Goal: Information Seeking & Learning: Learn about a topic

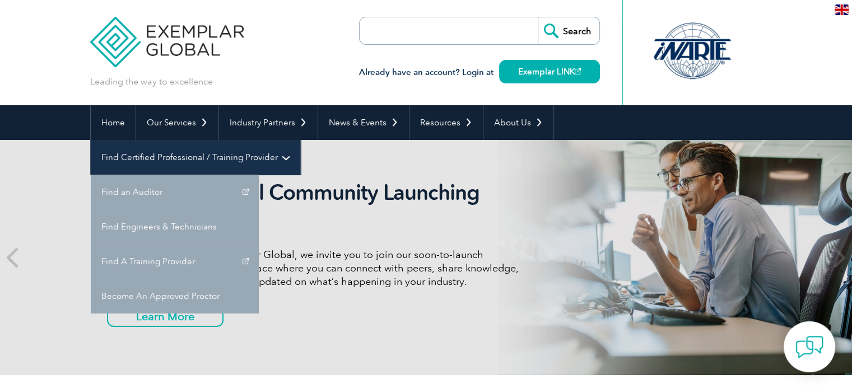
click at [300, 140] on link "Find Certified Professional / Training Provider" at bounding box center [195, 157] width 209 height 35
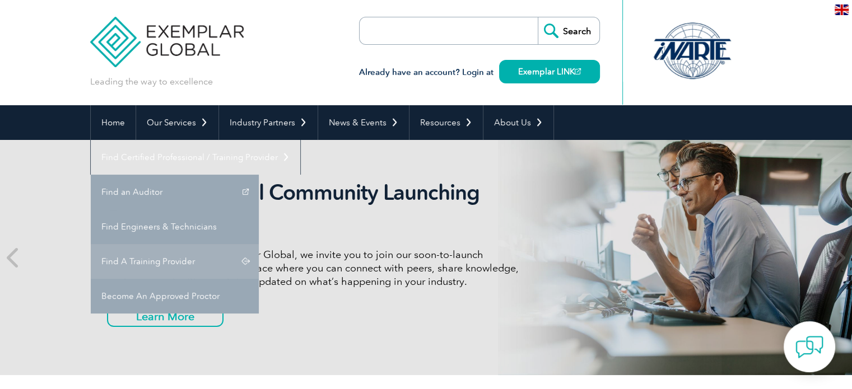
click at [259, 244] on link "Find A Training Provider" at bounding box center [175, 261] width 168 height 35
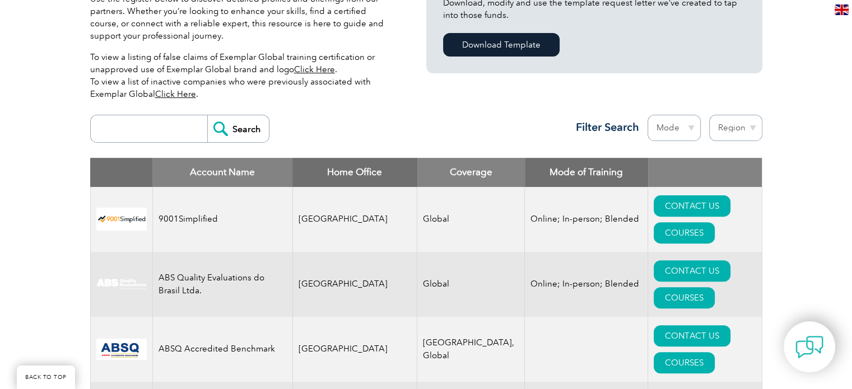
scroll to position [336, 0]
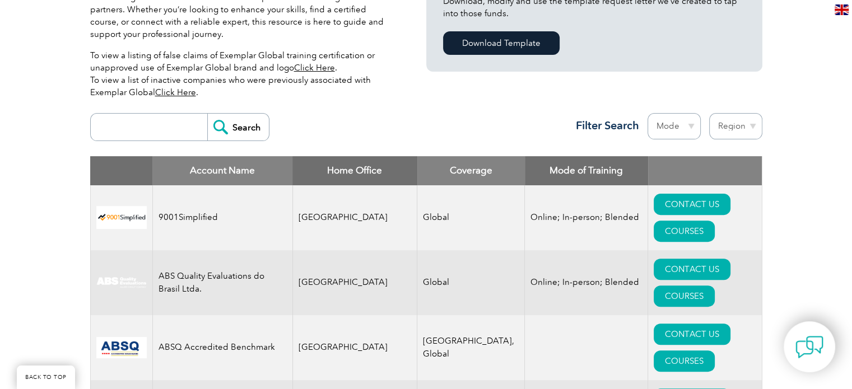
click at [148, 128] on input "search" at bounding box center [151, 127] width 111 height 27
type input "gitchia institute"
click at [234, 122] on input "Search" at bounding box center [238, 127] width 62 height 27
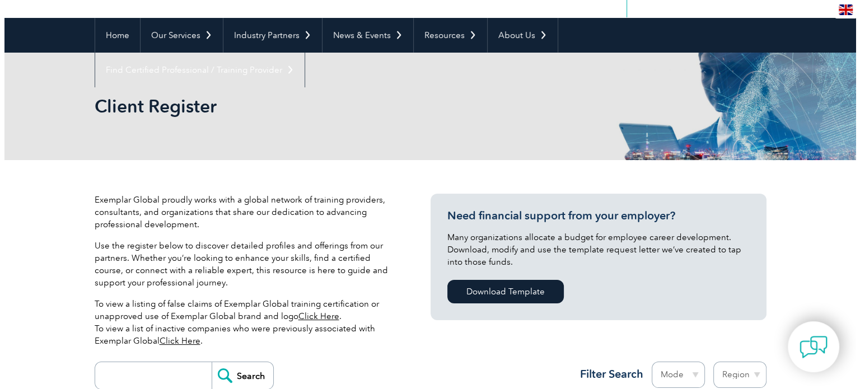
scroll to position [280, 0]
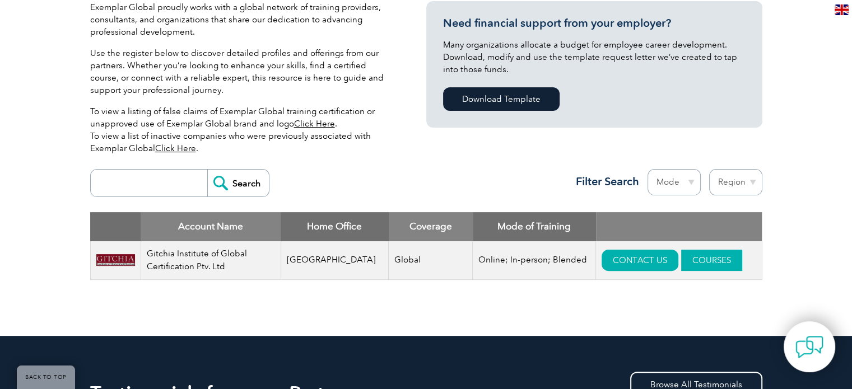
click at [702, 258] on link "COURSES" at bounding box center [711, 260] width 61 height 21
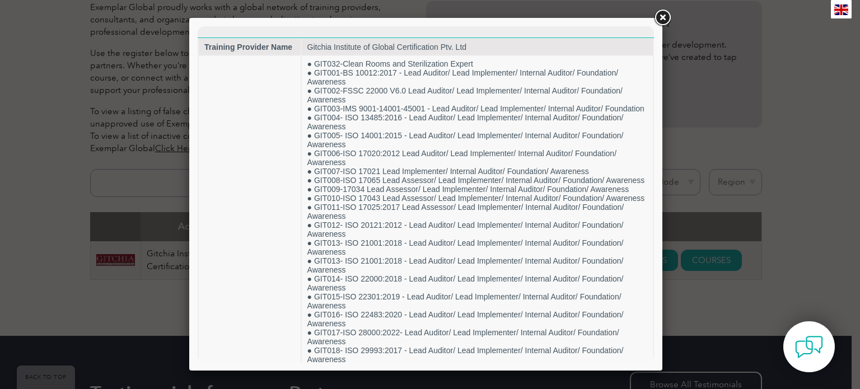
scroll to position [0, 0]
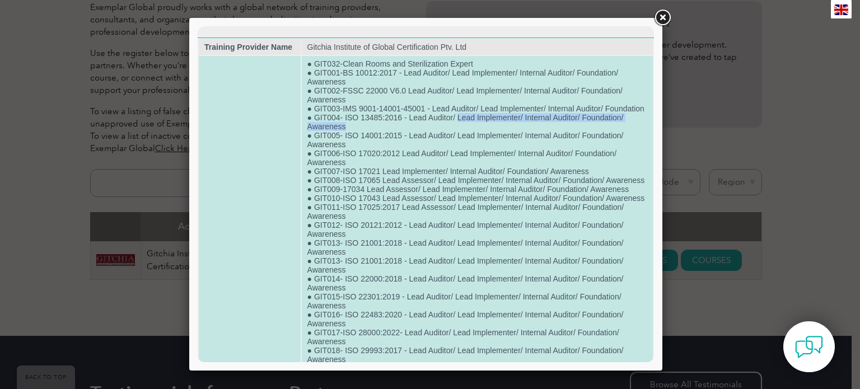
drag, startPoint x: 463, startPoint y: 130, endPoint x: 560, endPoint y: 136, distance: 97.6
drag, startPoint x: 346, startPoint y: 147, endPoint x: 399, endPoint y: 150, distance: 53.3
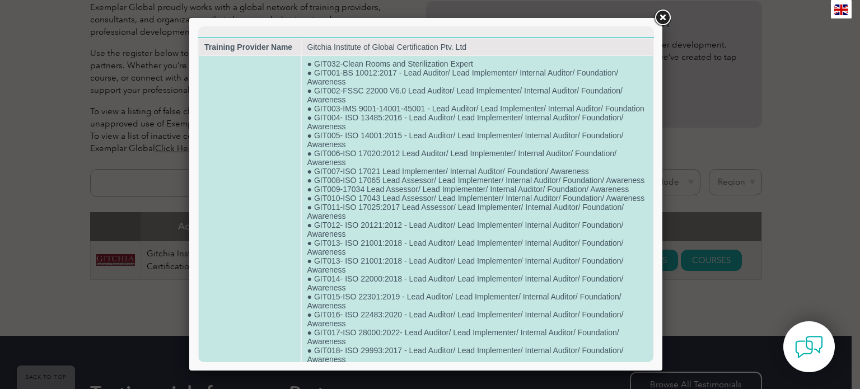
drag, startPoint x: 354, startPoint y: 112, endPoint x: 425, endPoint y: 111, distance: 71.1
drag, startPoint x: 412, startPoint y: 132, endPoint x: 403, endPoint y: 134, distance: 9.2
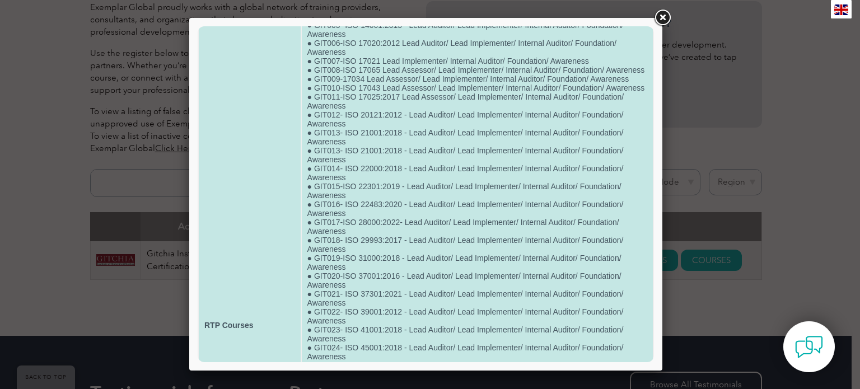
scroll to position [112, 0]
click at [347, 279] on td "● GIT032-Clean Rooms and Sterilization Expert ● GIT001-BS 10012:2017 - Lead Aud…" at bounding box center [477, 323] width 351 height 759
click at [353, 278] on td "● GIT032-Clean Rooms and Sterilization Expert ● GIT001-BS 10012:2017 - Lead Aud…" at bounding box center [477, 323] width 351 height 759
drag, startPoint x: 347, startPoint y: 279, endPoint x: 400, endPoint y: 279, distance: 53.2
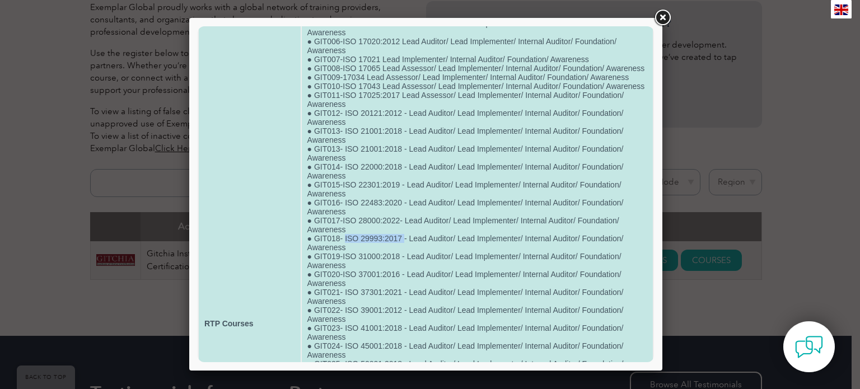
click at [403, 281] on td "● GIT032-Clean Rooms and Sterilization Expert ● GIT001-BS 10012:2017 - Lead Aud…" at bounding box center [477, 323] width 351 height 759
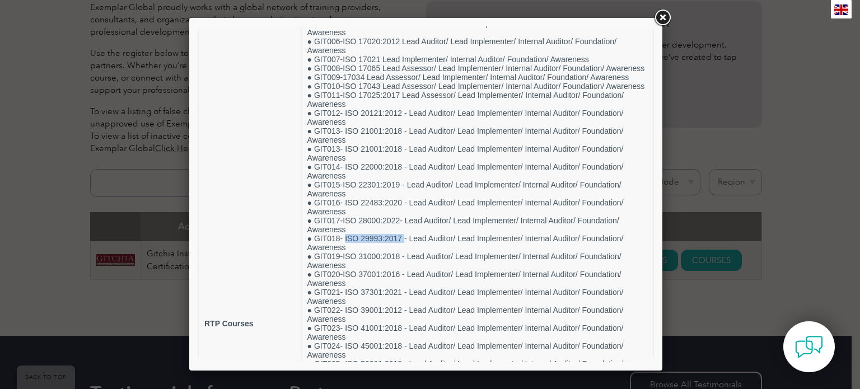
copy td "ISO 29993:2017"
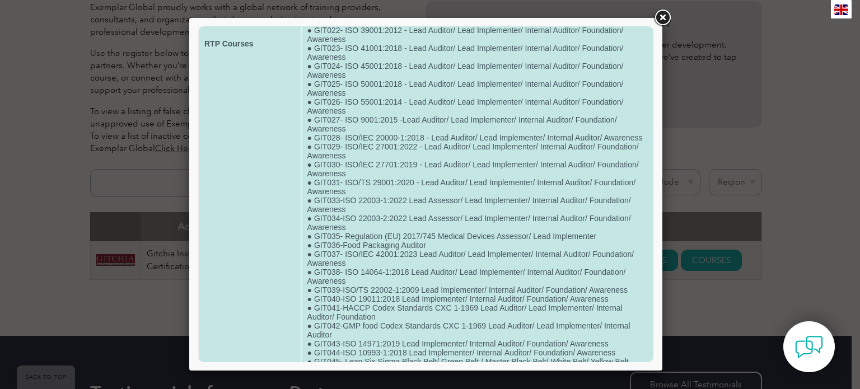
scroll to position [448, 0]
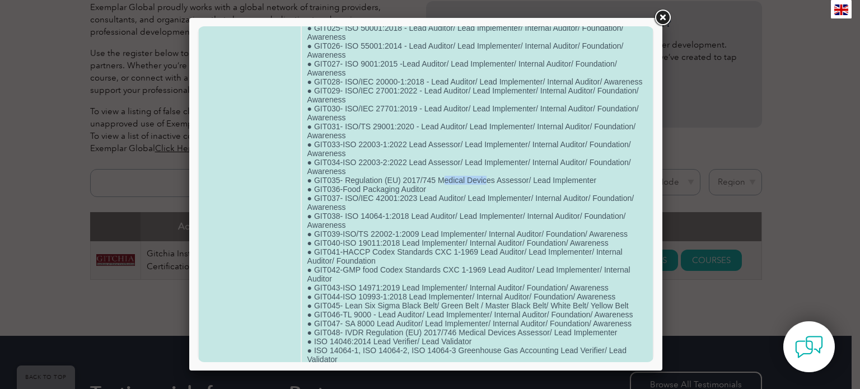
drag, startPoint x: 441, startPoint y: 246, endPoint x: 487, endPoint y: 242, distance: 45.5
drag, startPoint x: 496, startPoint y: 245, endPoint x: 525, endPoint y: 245, distance: 28.6
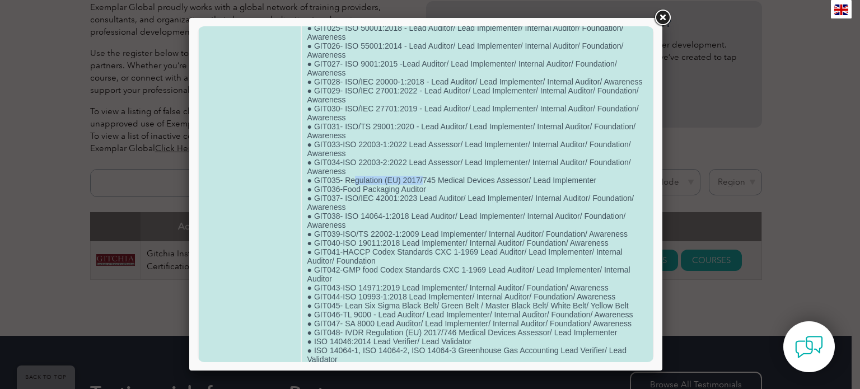
drag, startPoint x: 352, startPoint y: 244, endPoint x: 423, endPoint y: 243, distance: 71.1
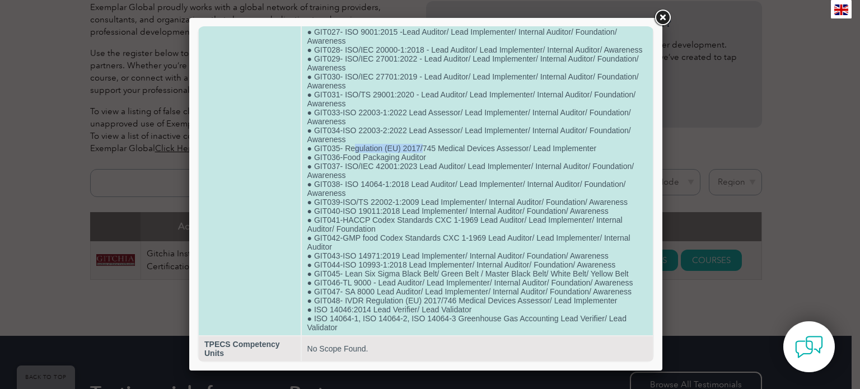
scroll to position [504, 0]
drag, startPoint x: 351, startPoint y: 305, endPoint x: 396, endPoint y: 300, distance: 45.0
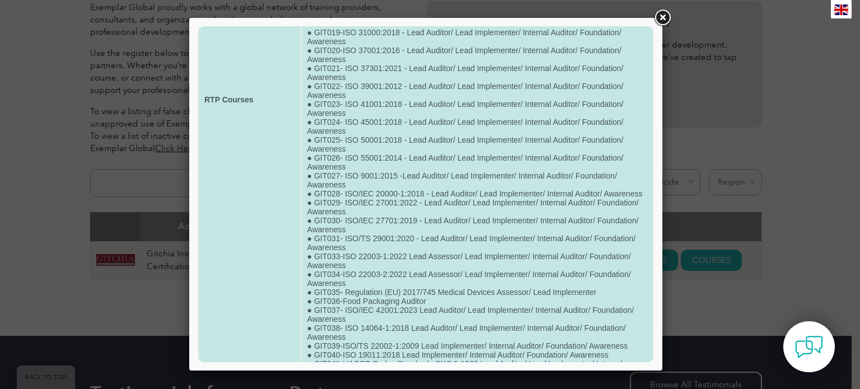
scroll to position [224, 0]
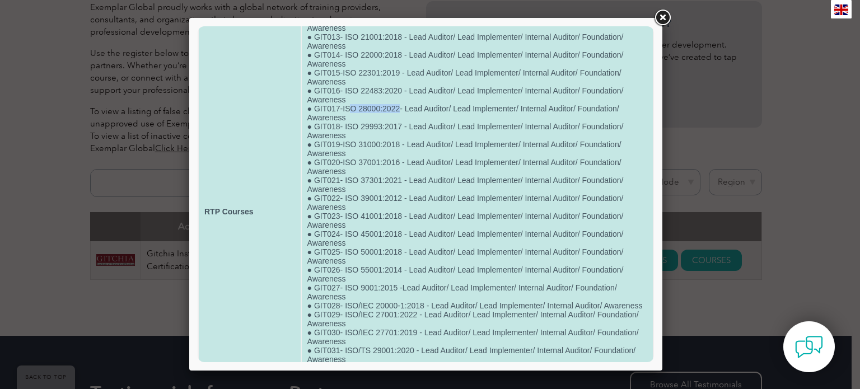
drag, startPoint x: 357, startPoint y: 152, endPoint x: 397, endPoint y: 152, distance: 39.8
click at [397, 152] on td "● GIT032-Clean Rooms and Sterilization Expert ● GIT001-BS 10012:2017 - Lead Aud…" at bounding box center [477, 211] width 351 height 759
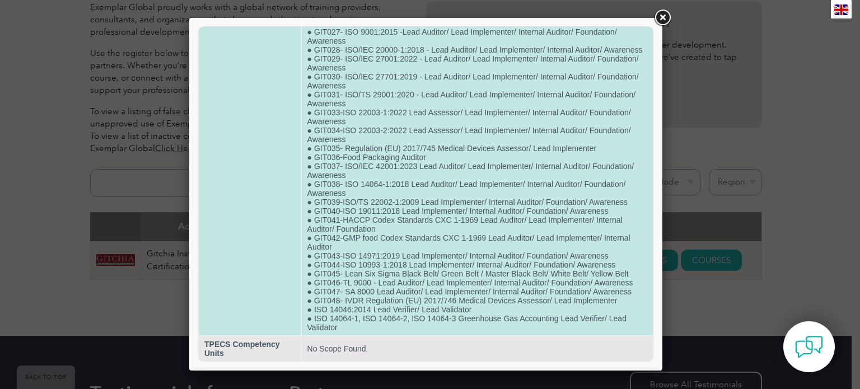
scroll to position [556, 0]
drag, startPoint x: 342, startPoint y: 296, endPoint x: 514, endPoint y: 297, distance: 171.9
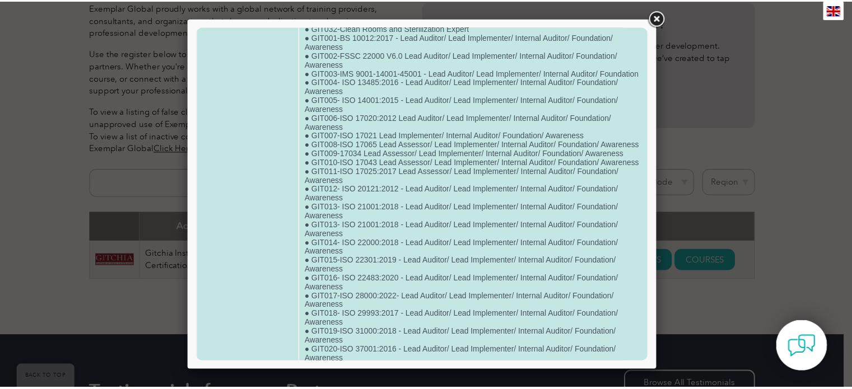
scroll to position [0, 0]
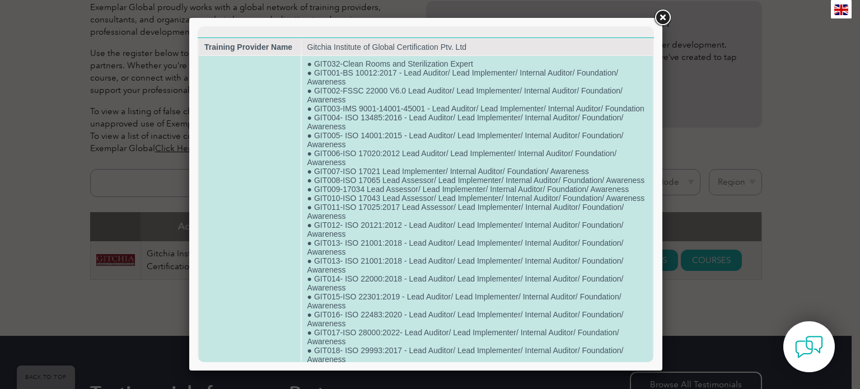
drag, startPoint x: 451, startPoint y: 210, endPoint x: 457, endPoint y: 220, distance: 11.0
drag, startPoint x: 476, startPoint y: 64, endPoint x: 341, endPoint y: 60, distance: 135.6
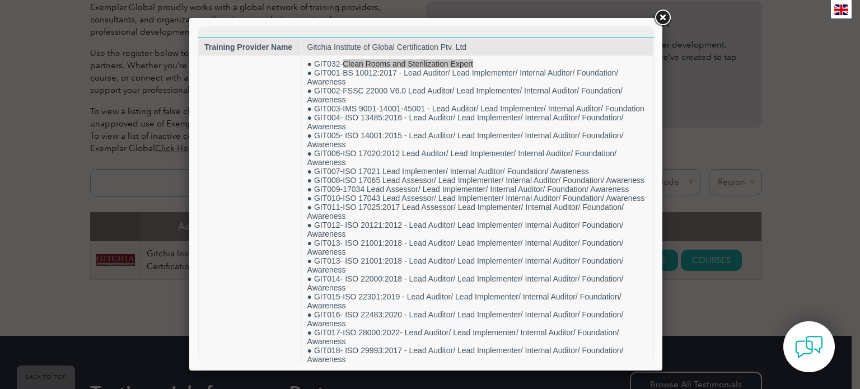
click at [662, 19] on link at bounding box center [662, 18] width 20 height 20
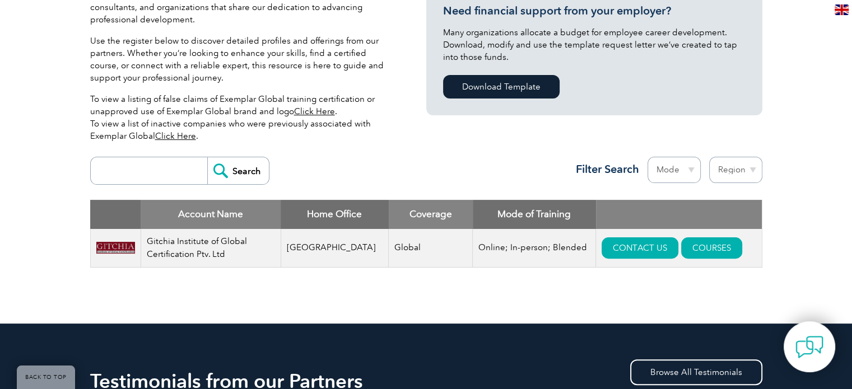
scroll to position [336, 0]
